Goal: Task Accomplishment & Management: Manage account settings

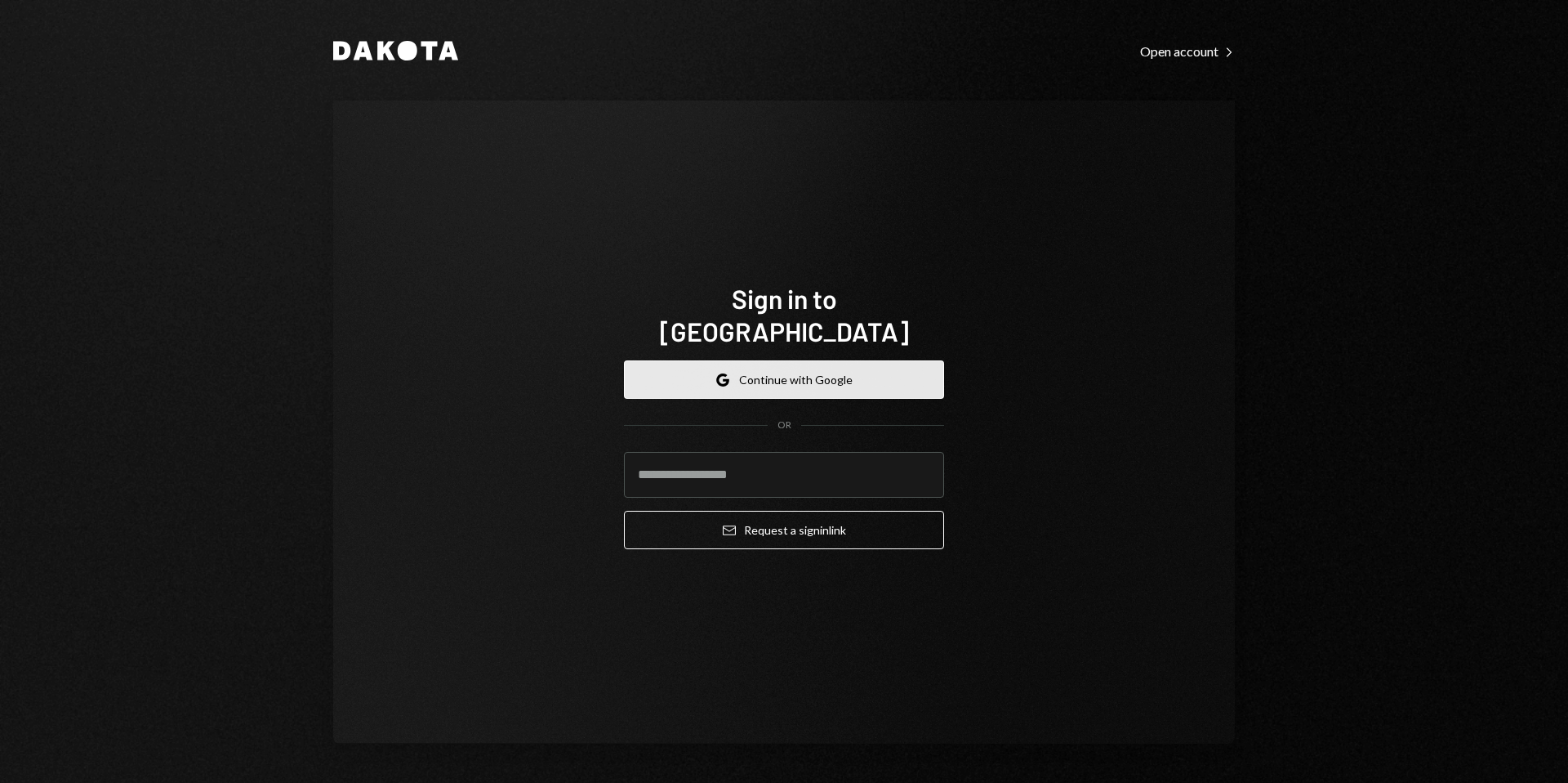
click at [766, 375] on button "Google Continue with Google" at bounding box center [784, 380] width 321 height 39
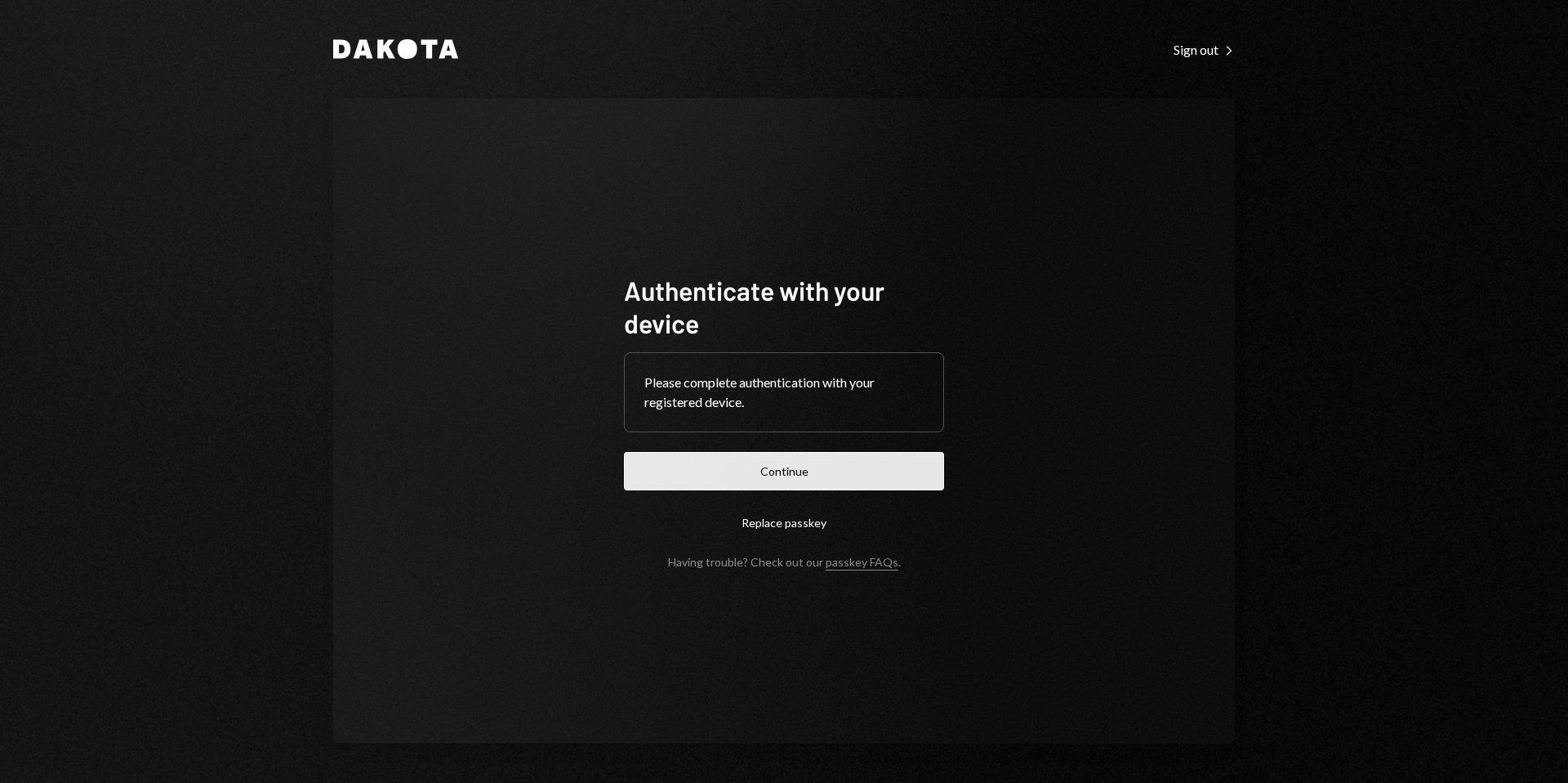
click at [780, 466] on button "Continue" at bounding box center [784, 471] width 321 height 39
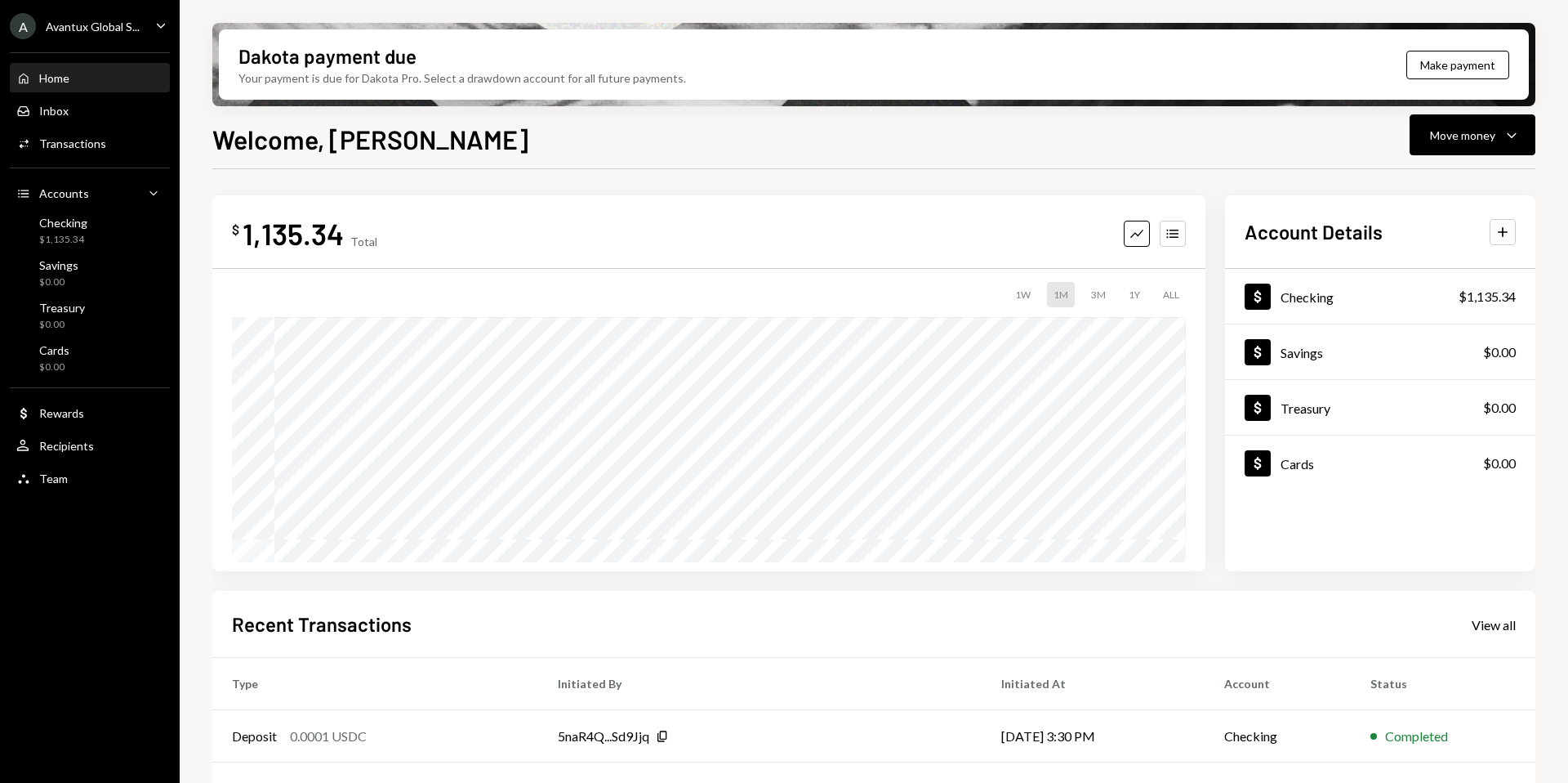
click at [35, 30] on div "A Avantux Global S..." at bounding box center [75, 26] width 129 height 26
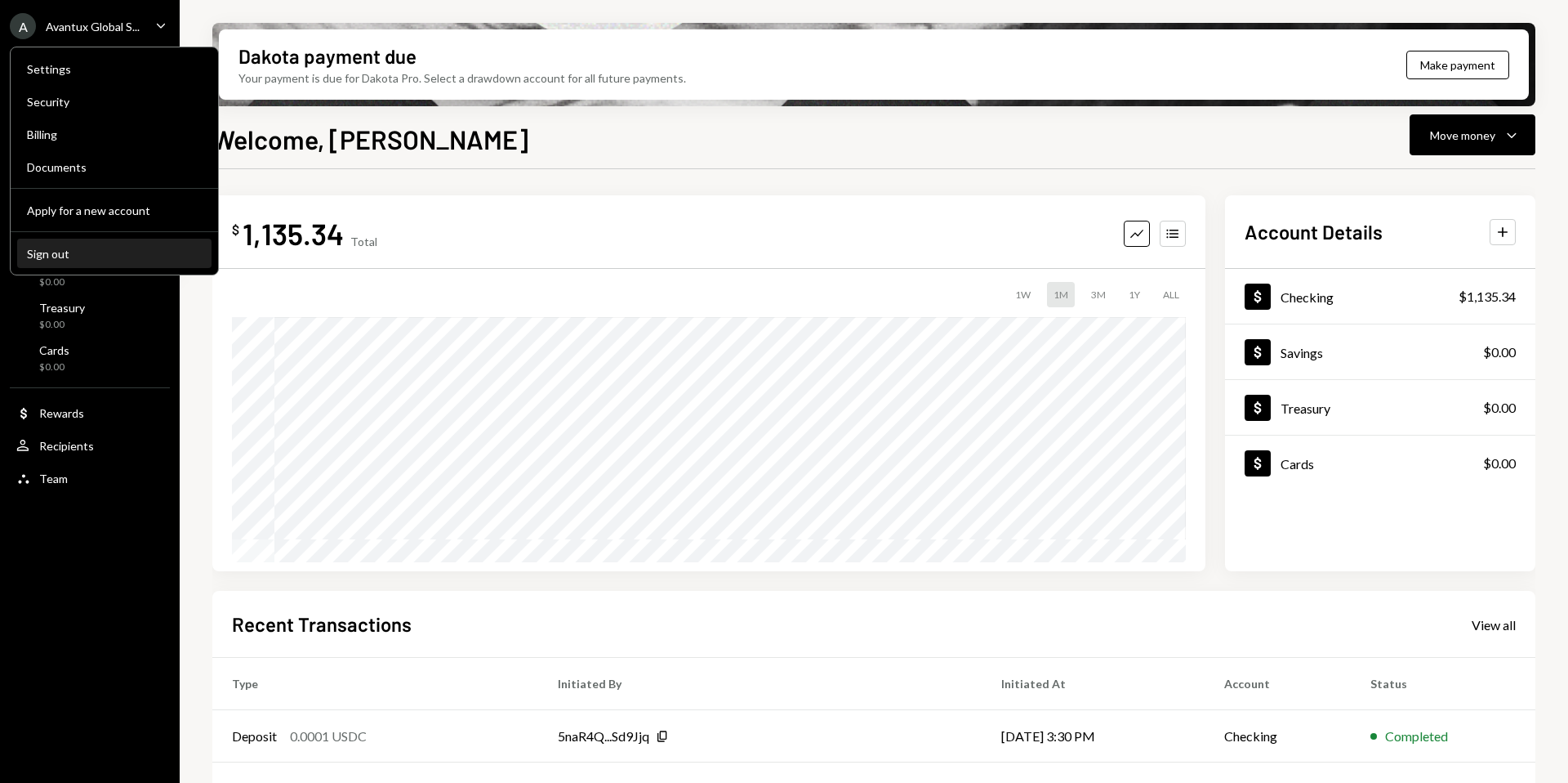
click at [62, 250] on div "Sign out" at bounding box center [114, 254] width 175 height 14
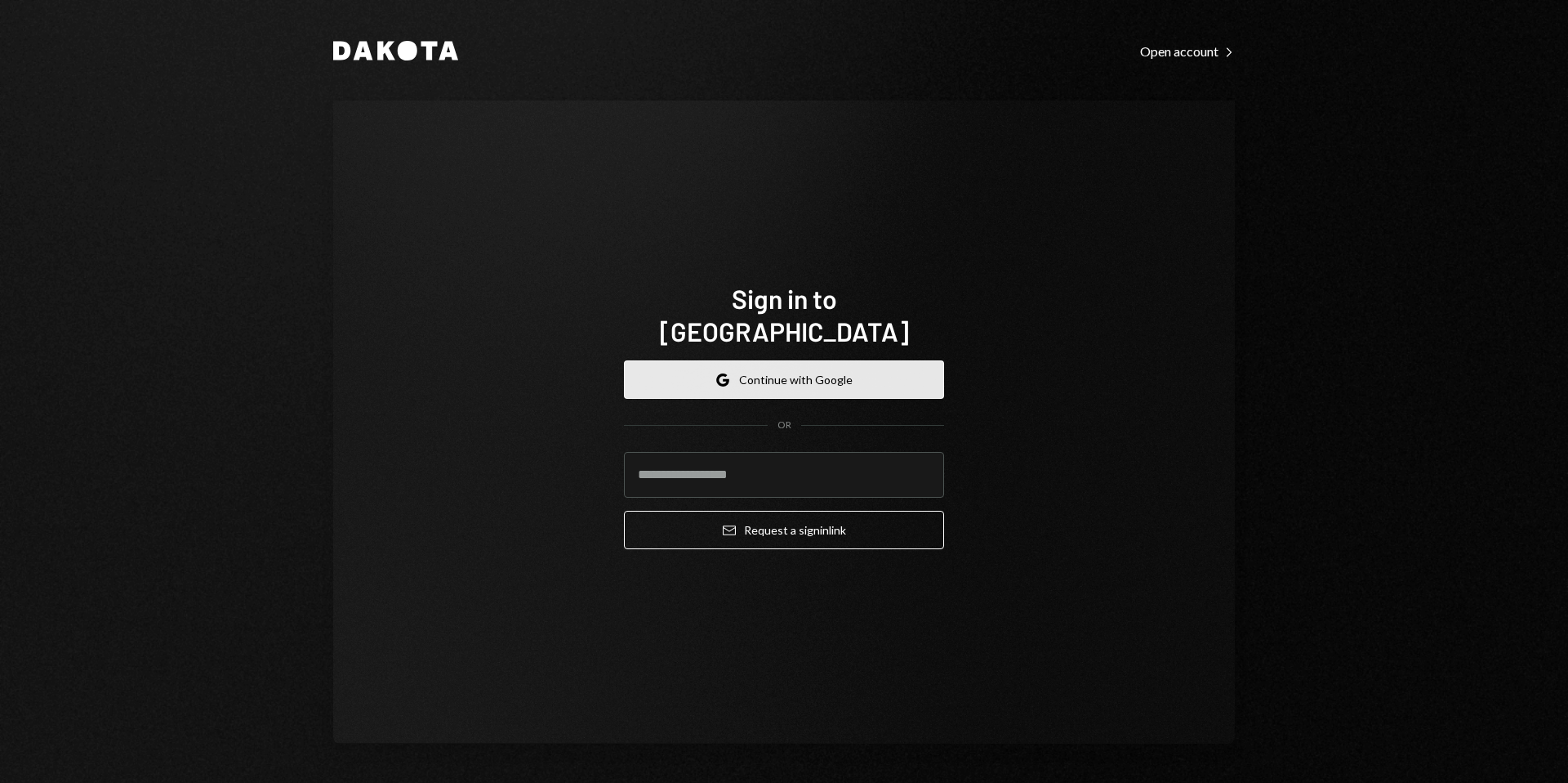
click at [789, 361] on button "Google Continue with Google" at bounding box center [784, 380] width 321 height 39
